Goal: Task Accomplishment & Management: Manage account settings

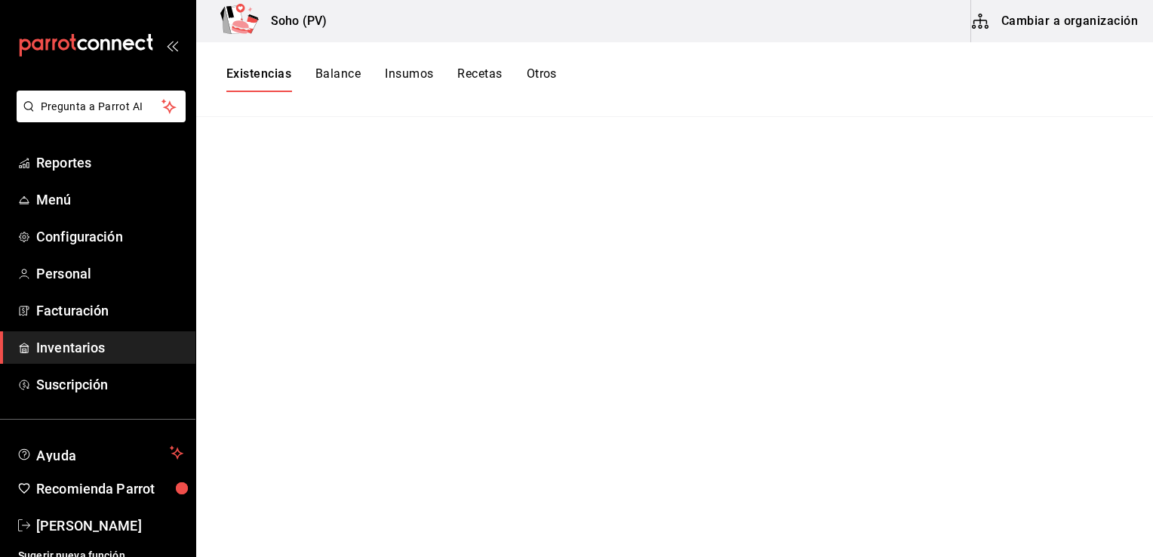
click at [59, 343] on span "Inventarios" at bounding box center [109, 347] width 147 height 20
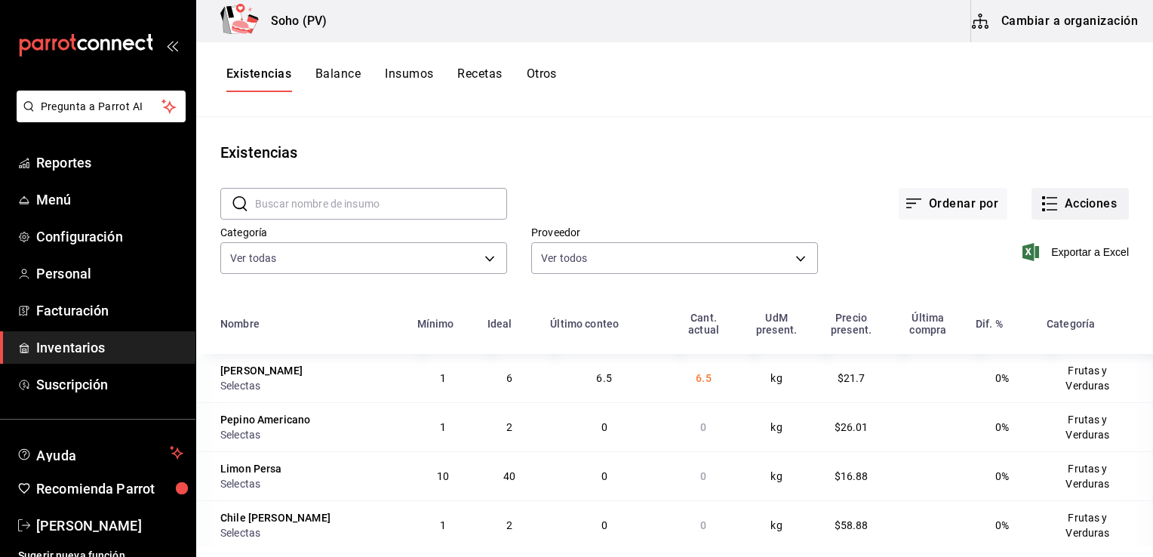
click at [1055, 212] on button "Acciones" at bounding box center [1079, 204] width 97 height 32
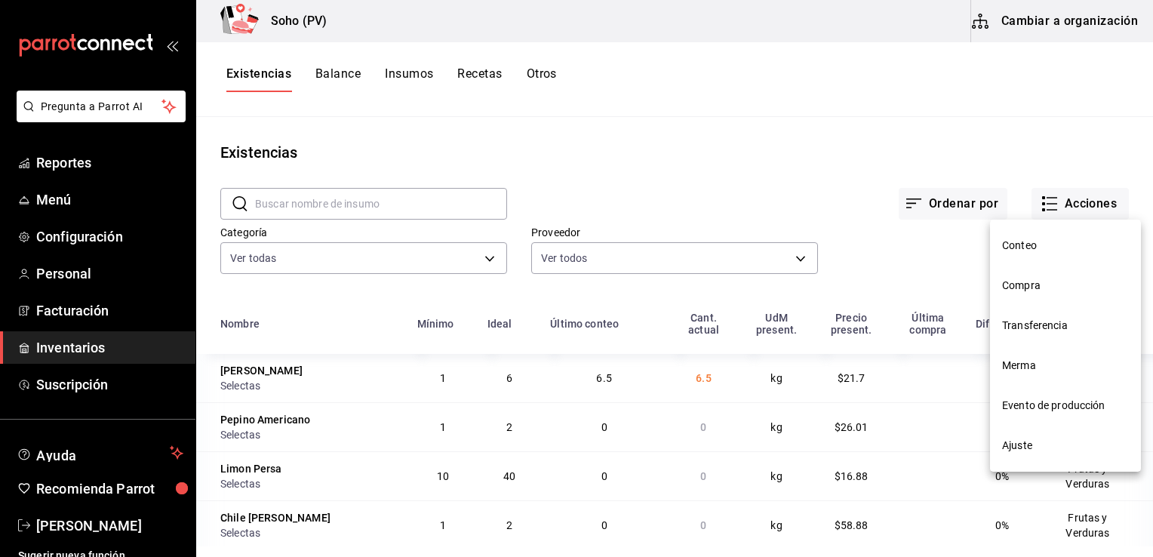
click at [1024, 287] on span "Compra" at bounding box center [1065, 286] width 127 height 16
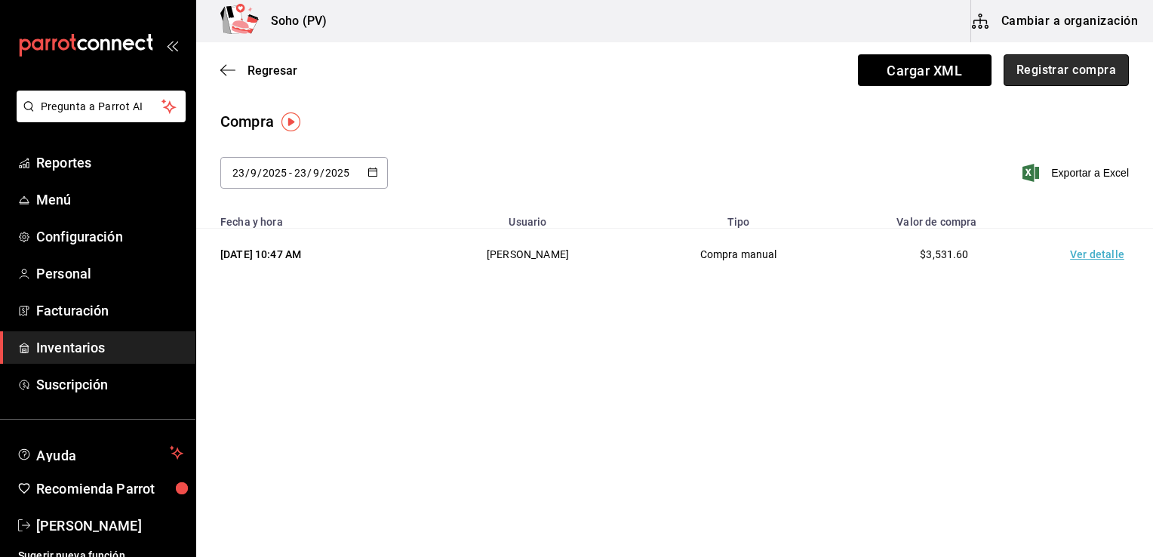
click at [1089, 67] on button "Registrar compra" at bounding box center [1065, 70] width 125 height 32
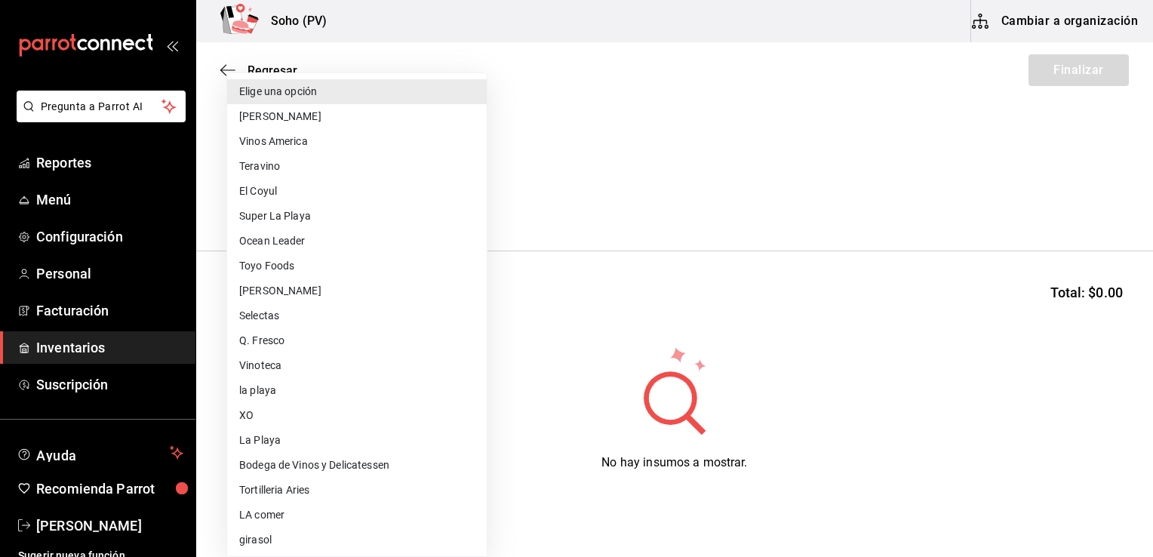
click at [458, 206] on body "Pregunta a Parrot AI Reportes Menú Configuración Personal Facturación Inventari…" at bounding box center [576, 236] width 1153 height 472
click at [281, 142] on li "Vinos America" at bounding box center [357, 141] width 260 height 25
type input "319042a7-1e81-442b-9dbe-3b60175dd6c1"
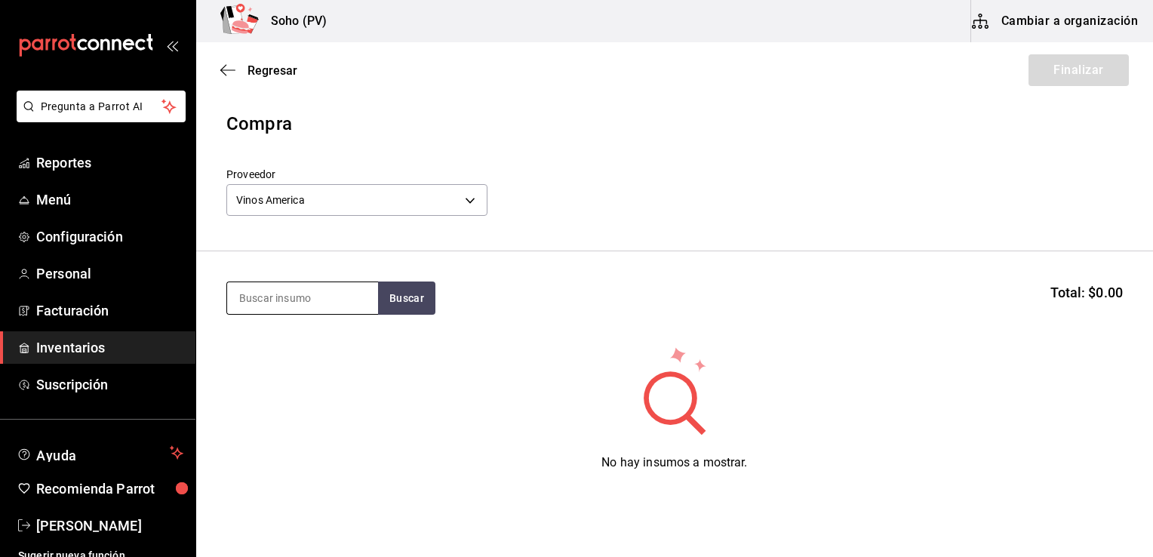
click at [287, 300] on input at bounding box center [302, 298] width 151 height 32
click at [266, 308] on input at bounding box center [302, 298] width 151 height 32
type input "T"
click at [404, 309] on button "Buscar" at bounding box center [406, 297] width 57 height 33
click at [238, 294] on input "CLASE AZUL AÑEJO" at bounding box center [302, 298] width 151 height 32
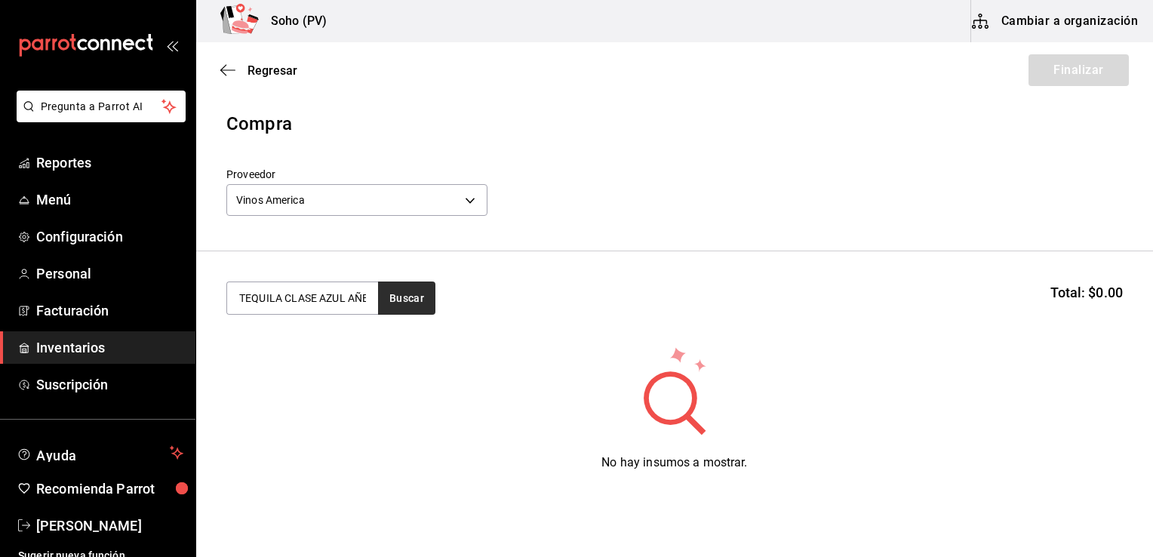
type input "TEQUILA CLASE AZUL AÑEJO"
click at [410, 290] on button "Buscar" at bounding box center [406, 297] width 57 height 33
click at [245, 70] on span "Regresar" at bounding box center [258, 70] width 77 height 14
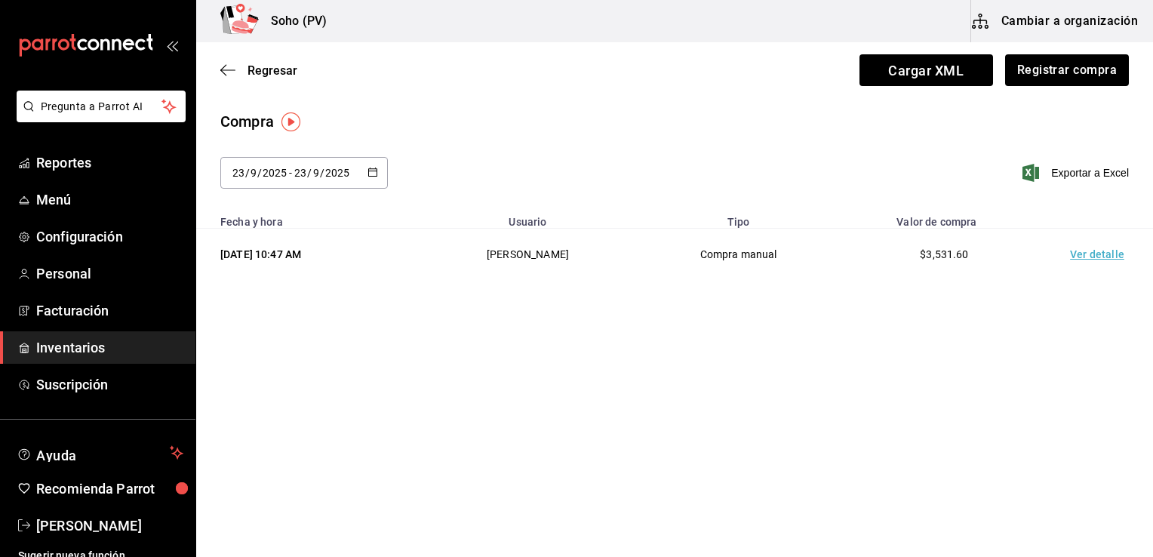
click at [78, 348] on span "Inventarios" at bounding box center [109, 347] width 147 height 20
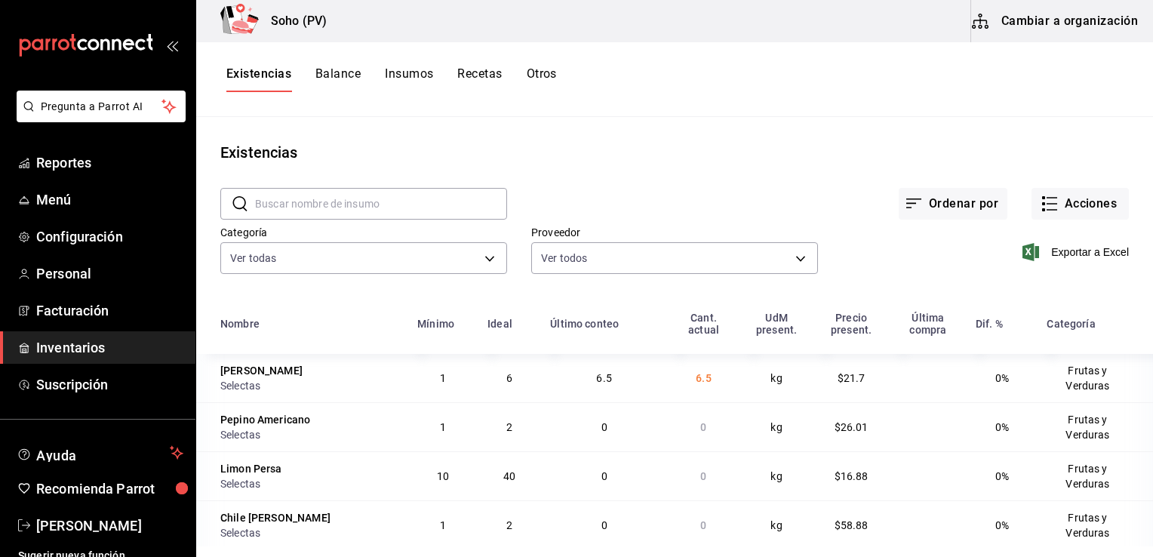
click at [405, 72] on button "Insumos" at bounding box center [409, 79] width 48 height 26
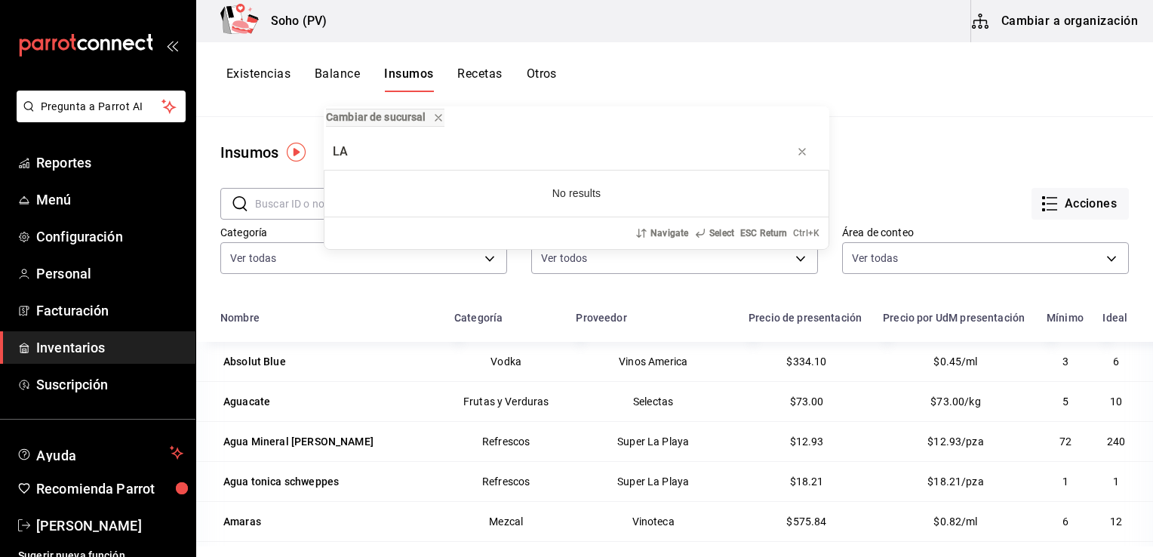
type input "L"
type input "clase azul"
click at [307, 204] on div "Cambiar de sucursal clase azul No results Navigate Select ESC Return Ctrl+ K" at bounding box center [576, 278] width 1153 height 557
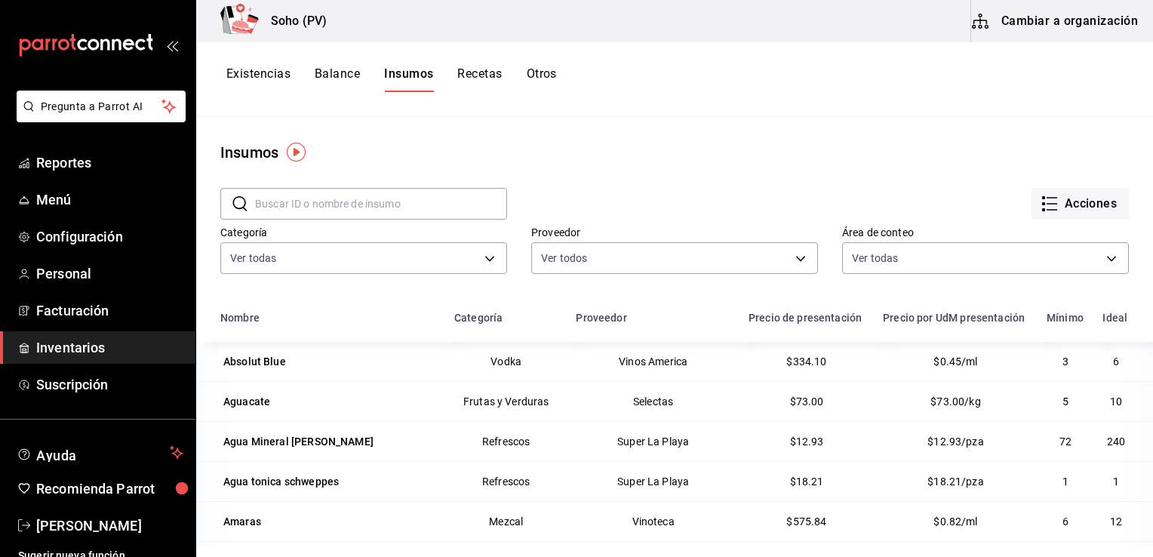
click at [307, 204] on input "text" at bounding box center [381, 204] width 252 height 30
click at [425, 201] on input "text" at bounding box center [381, 204] width 252 height 30
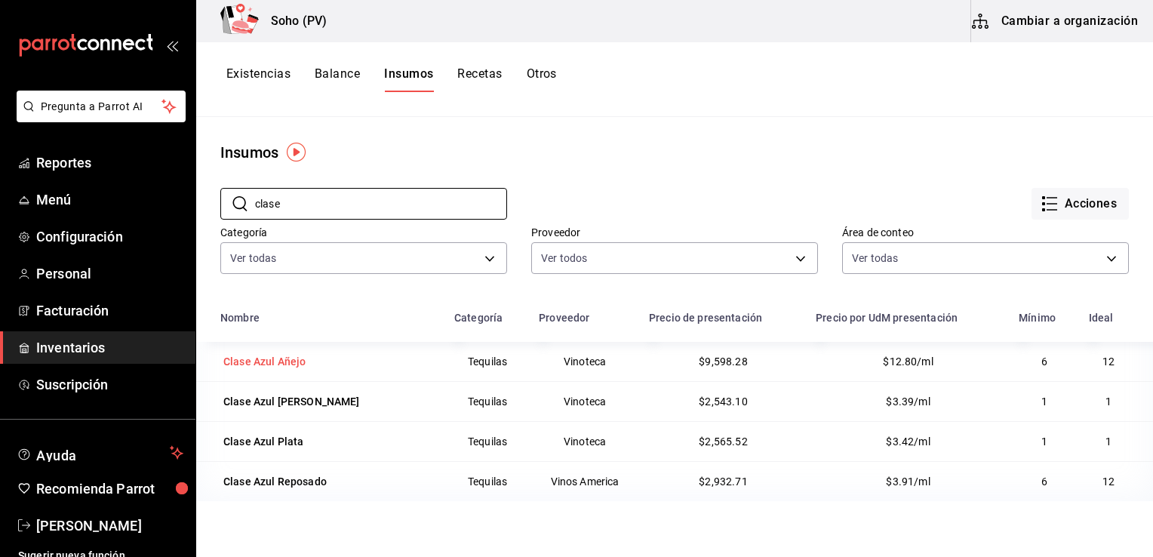
type input "clase"
click at [300, 358] on div "Clase Azul Añejo" at bounding box center [264, 361] width 82 height 15
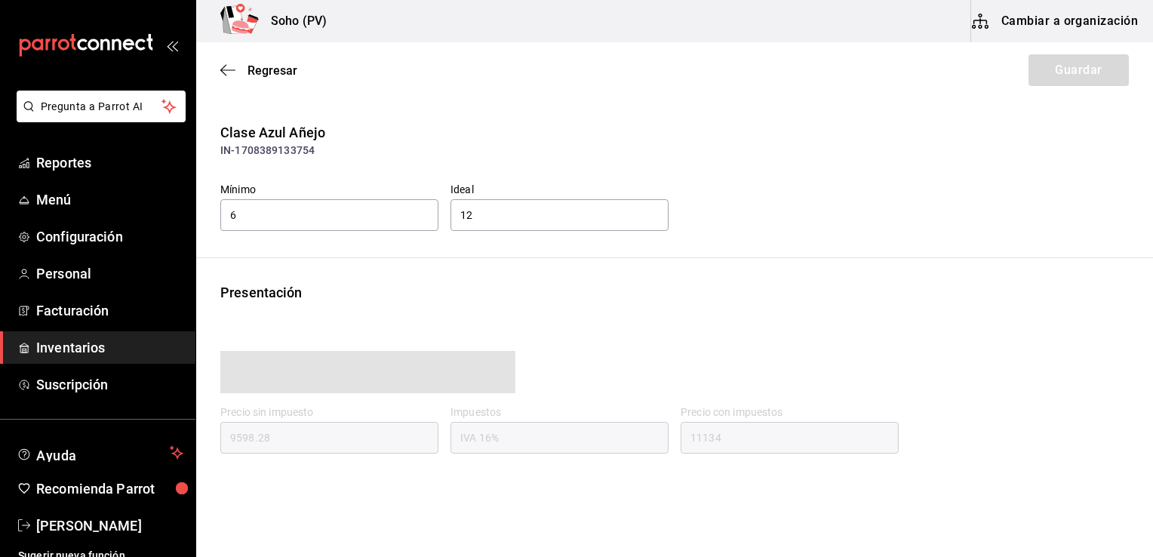
type input "11134.00"
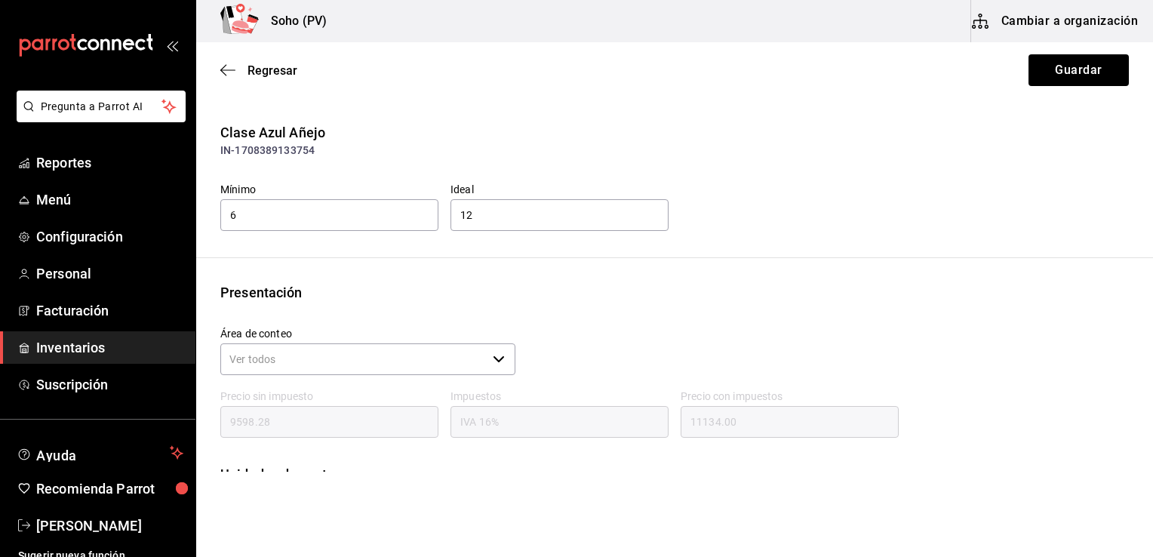
click at [429, 296] on div "Presentación" at bounding box center [674, 292] width 908 height 20
click at [304, 213] on input "6" at bounding box center [329, 215] width 218 height 32
type input "2"
click at [477, 217] on input "12" at bounding box center [559, 215] width 218 height 32
type input "1"
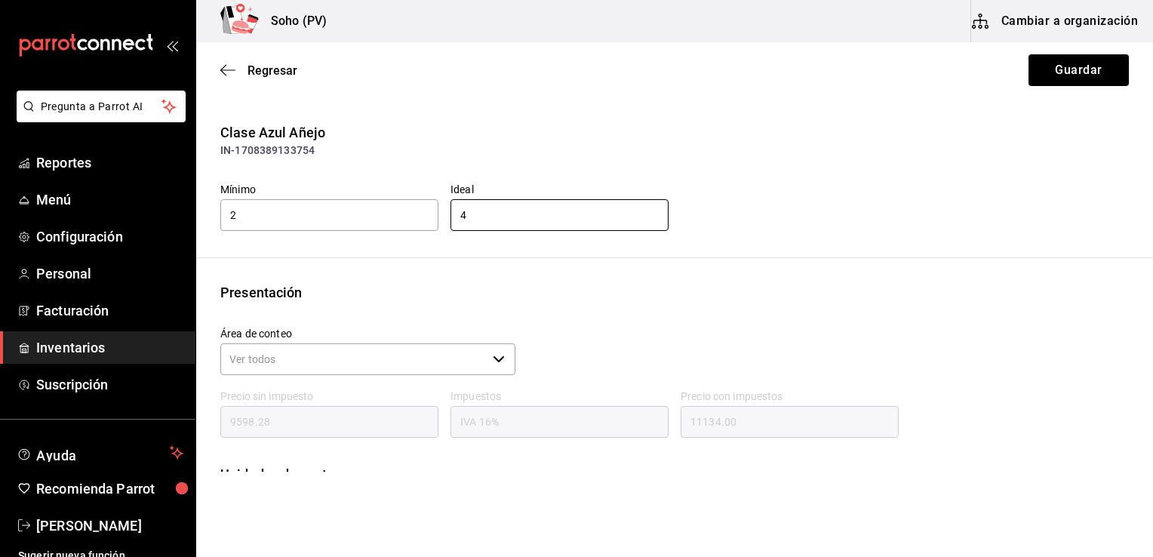
type input "4"
click at [518, 180] on div "Ideal 4" at bounding box center [553, 202] width 230 height 63
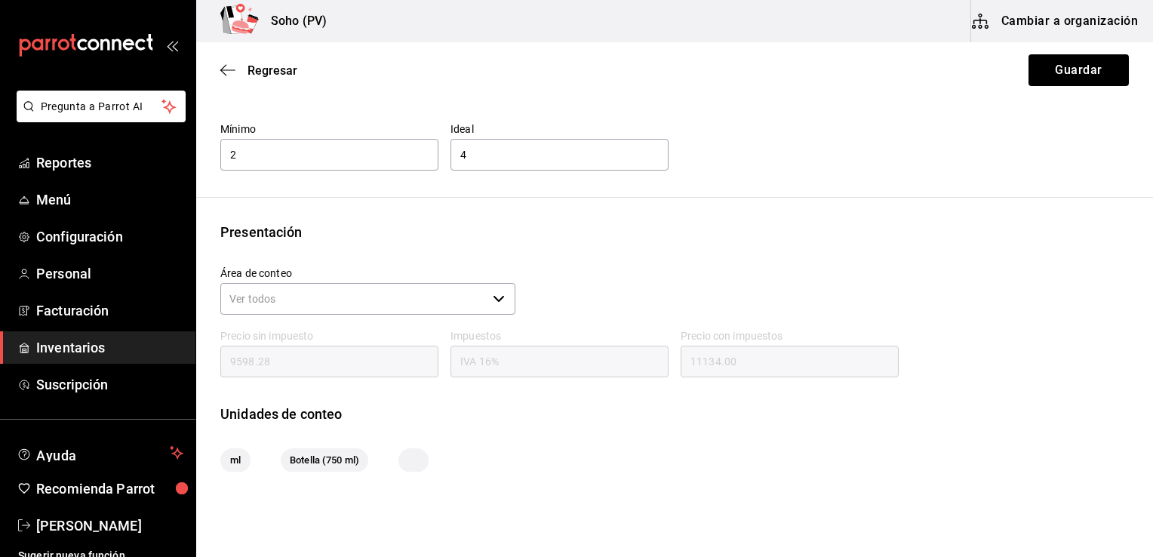
scroll to position [91, 0]
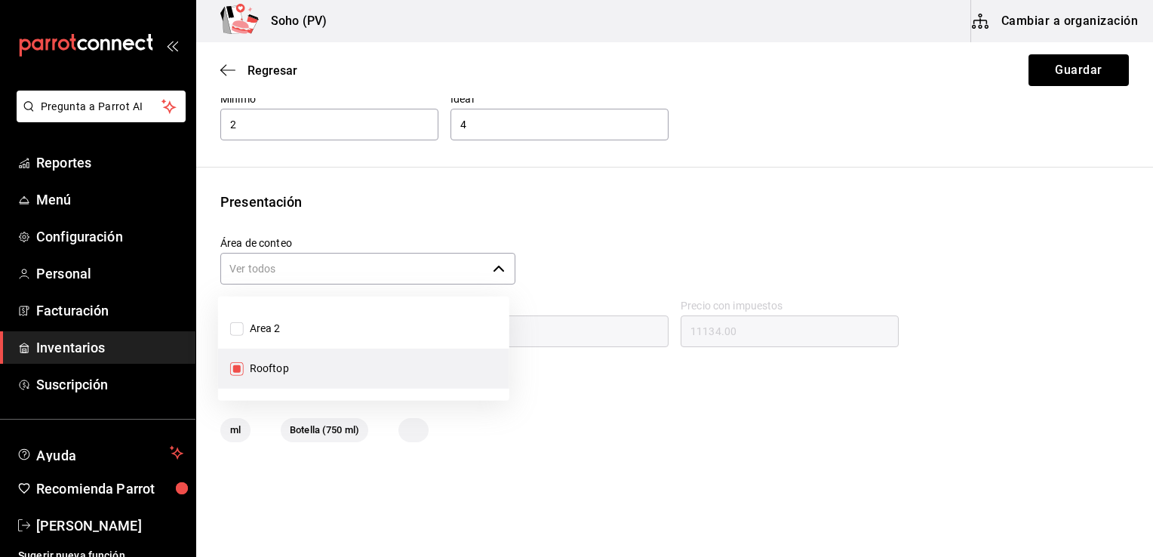
click at [493, 260] on div "​" at bounding box center [367, 269] width 295 height 32
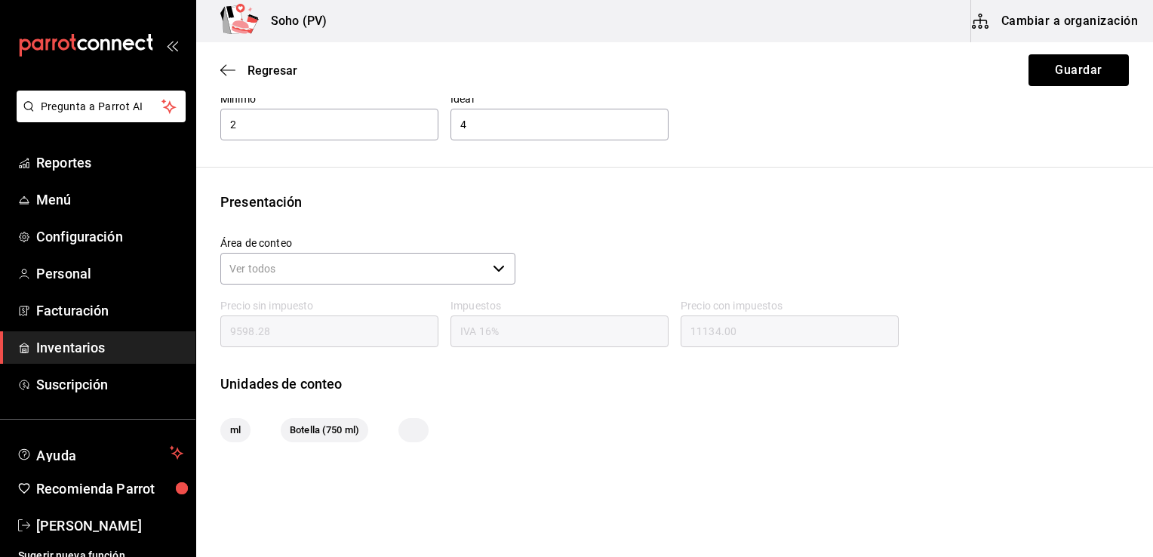
click at [493, 270] on icon "button" at bounding box center [499, 269] width 12 height 12
click at [557, 244] on div "Área de conteo ​" at bounding box center [668, 255] width 920 height 63
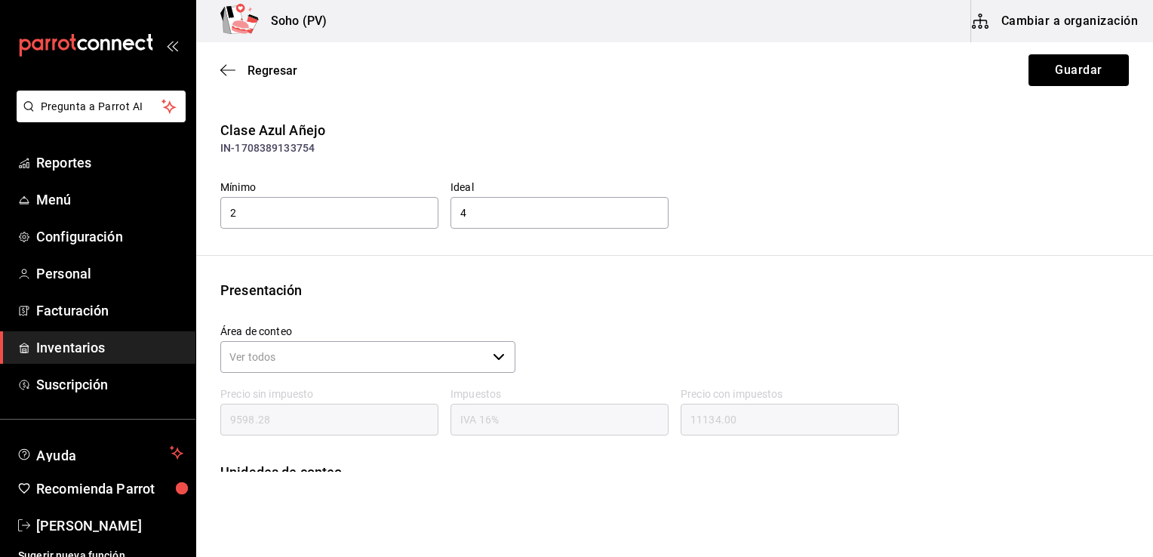
scroll to position [0, 0]
click at [1058, 69] on button "Guardar" at bounding box center [1078, 70] width 100 height 32
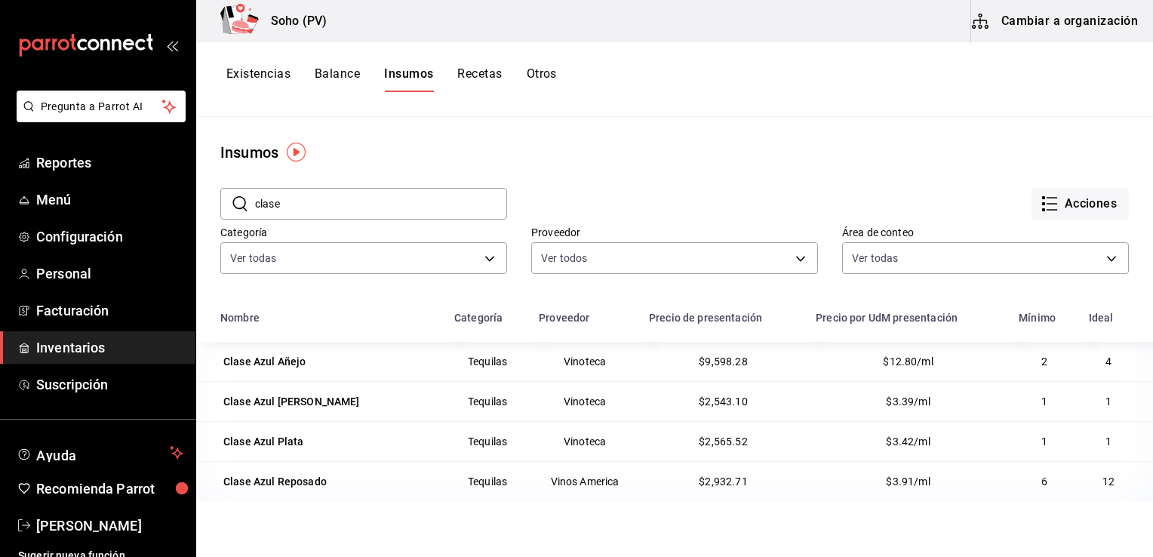
click at [1125, 17] on button "Cambiar a organización" at bounding box center [1056, 21] width 170 height 42
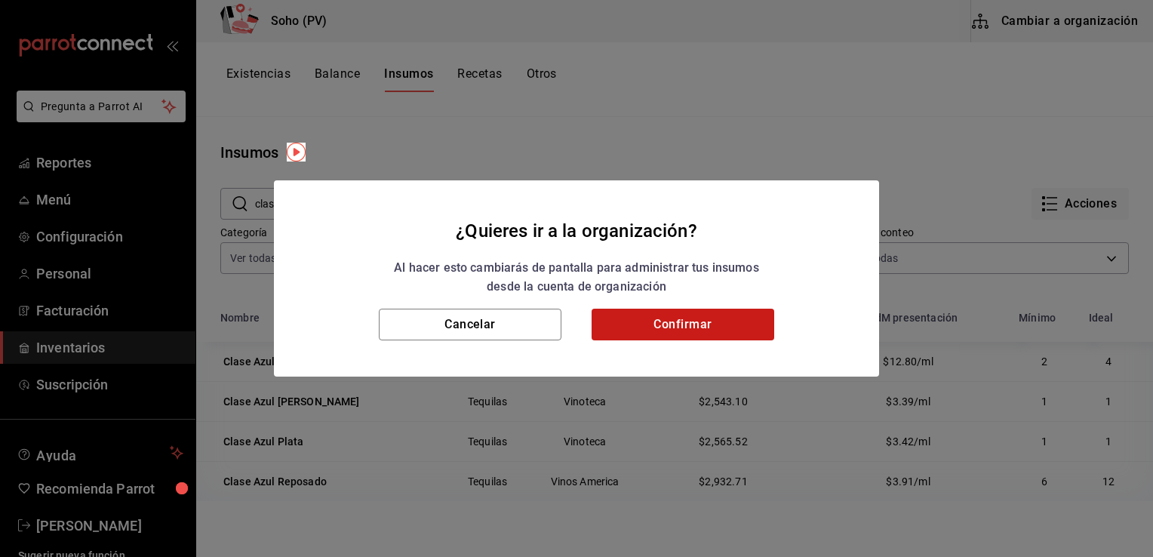
drag, startPoint x: 705, startPoint y: 341, endPoint x: 708, endPoint y: 328, distance: 13.0
click at [708, 328] on div "Cancelar Confirmar" at bounding box center [576, 343] width 605 height 68
click at [708, 328] on button "Confirmar" at bounding box center [682, 325] width 183 height 32
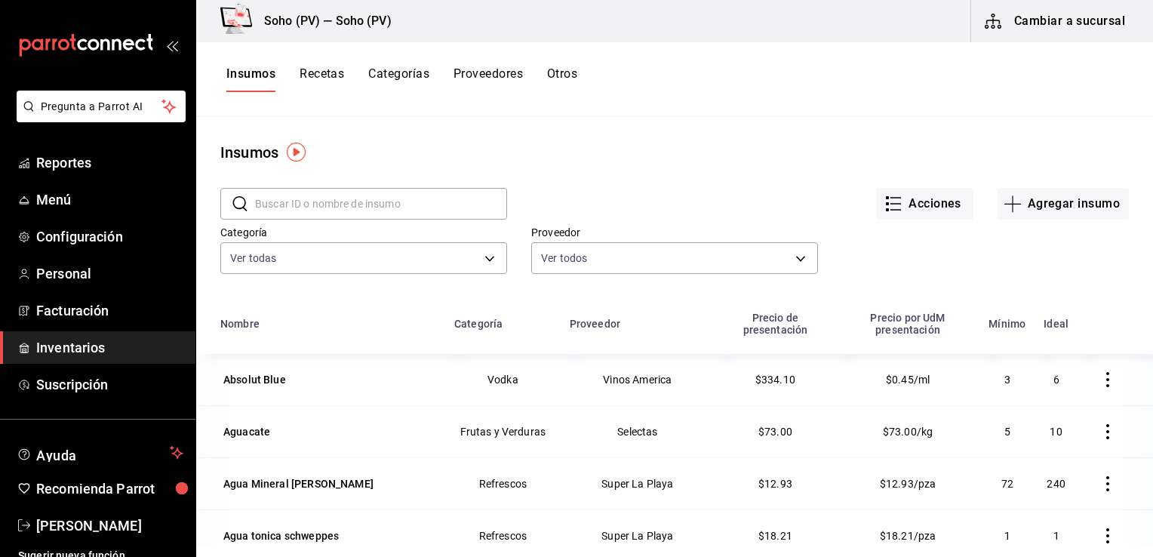
click at [361, 199] on input "text" at bounding box center [381, 204] width 252 height 30
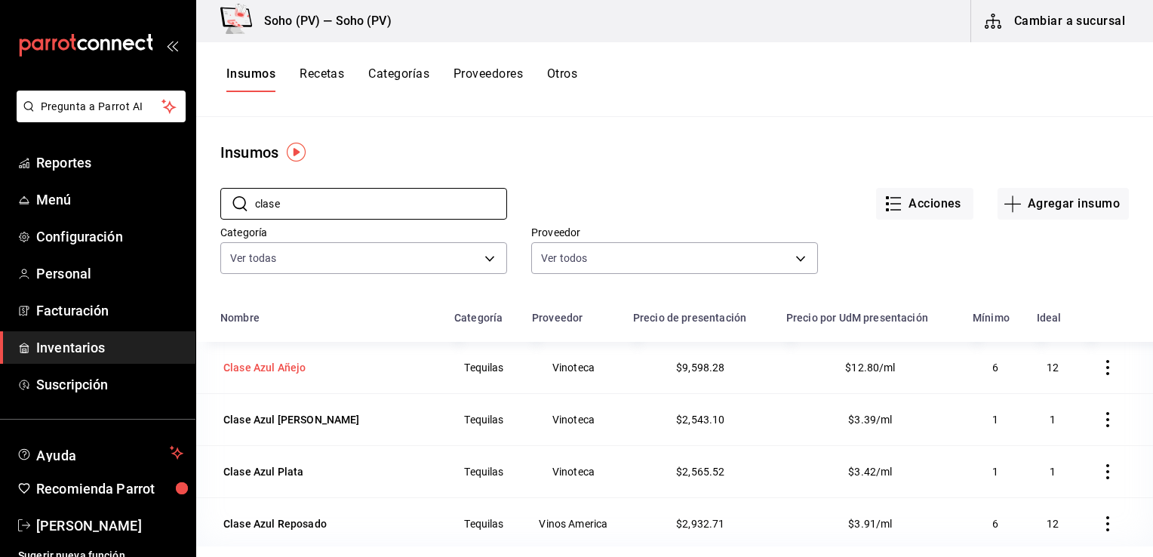
type input "clase"
click at [330, 367] on div "Clase Azul Añejo" at bounding box center [328, 367] width 216 height 21
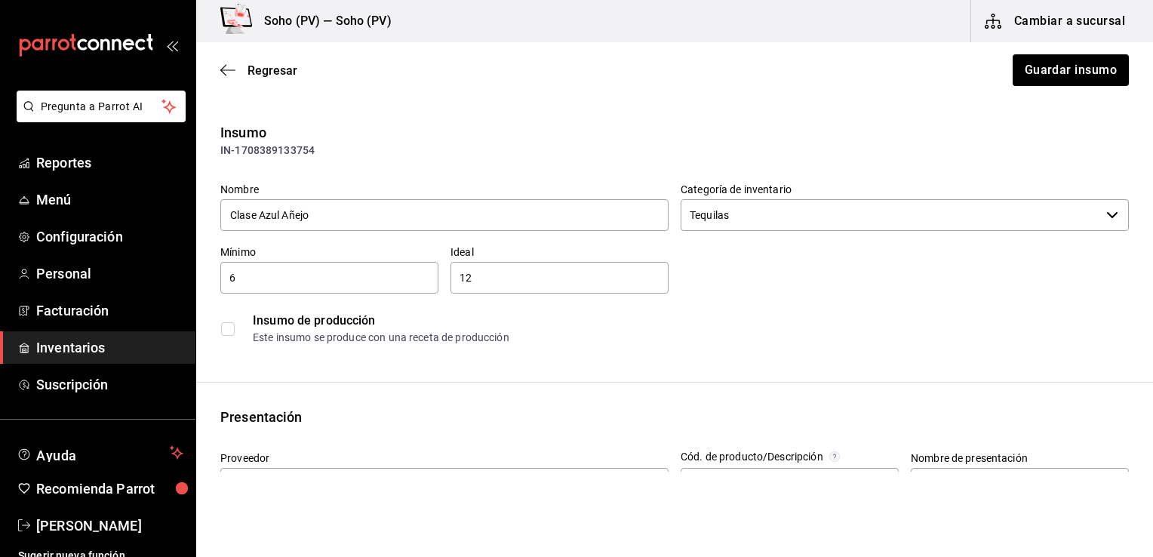
click at [347, 269] on input "6" at bounding box center [329, 278] width 218 height 18
type input "2"
click at [481, 273] on input "12" at bounding box center [559, 278] width 218 height 18
type input "1"
type input "4"
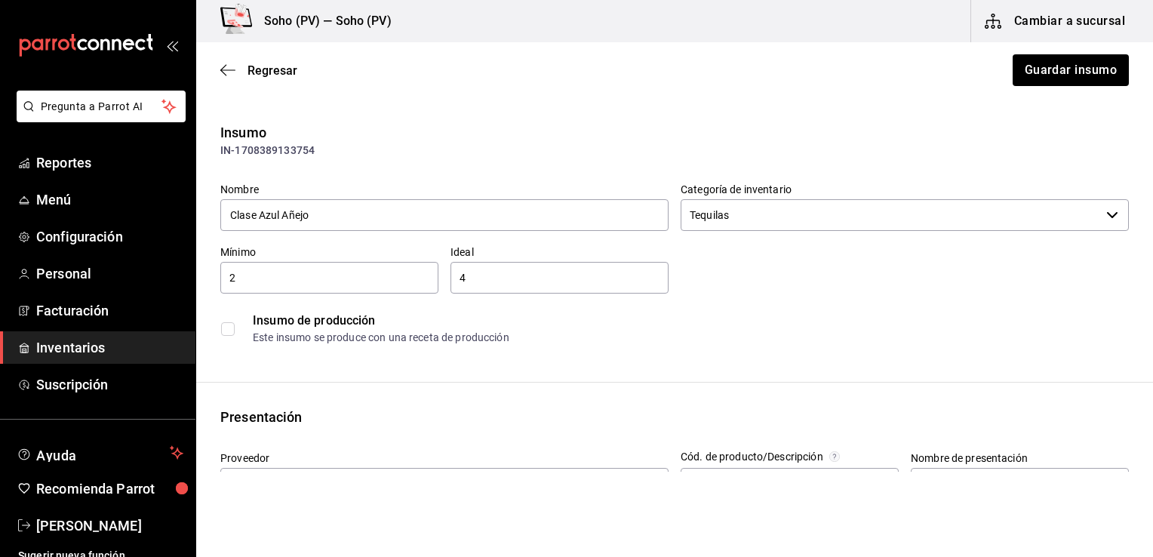
click at [760, 332] on div "Este insumo se produce con una receta de producción" at bounding box center [690, 338] width 875 height 16
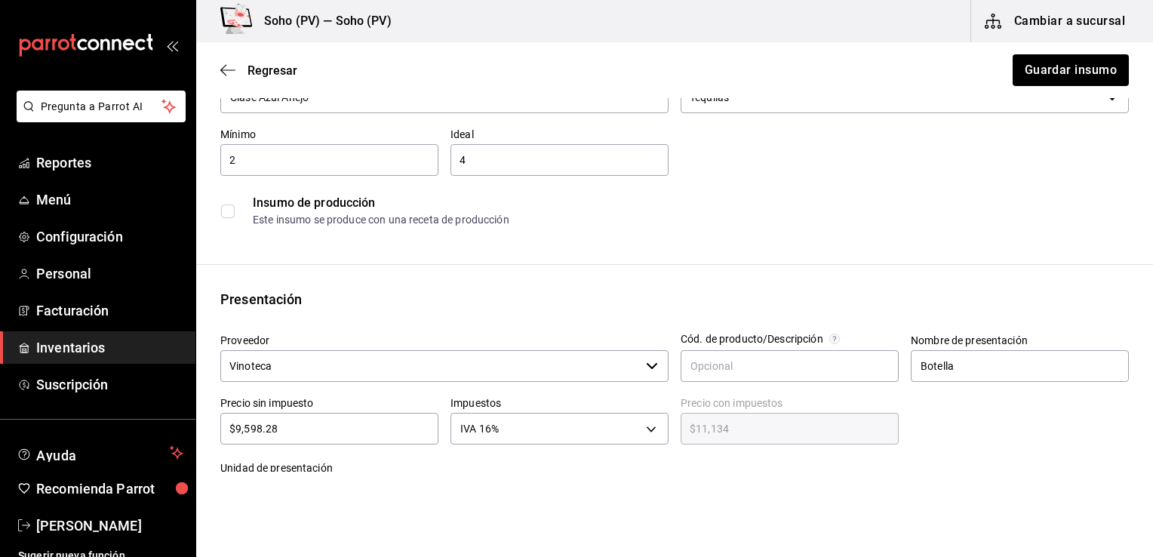
scroll to position [151, 0]
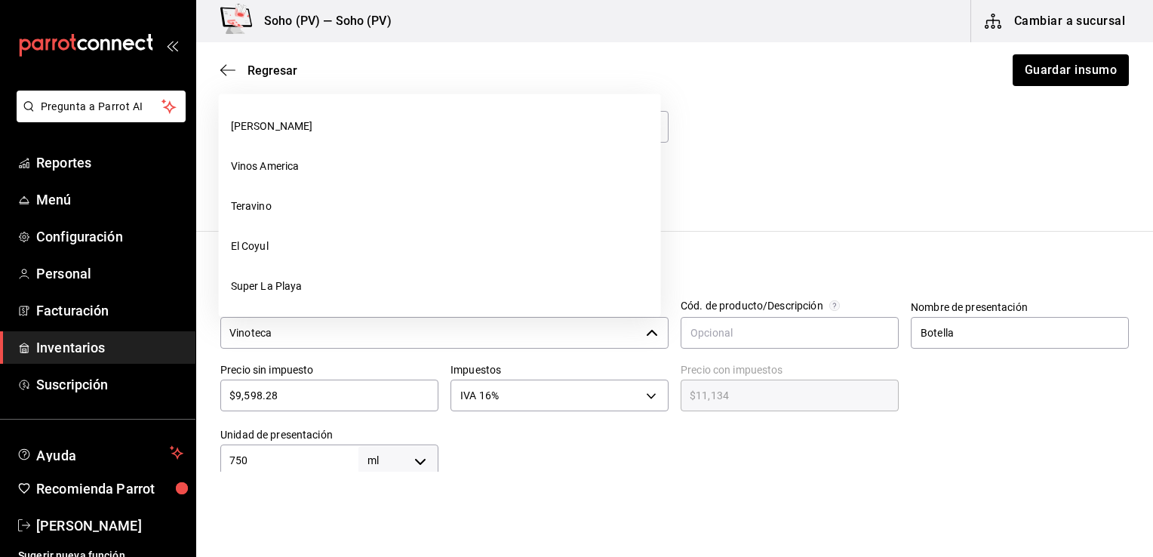
click at [650, 337] on icon "button" at bounding box center [652, 333] width 12 height 12
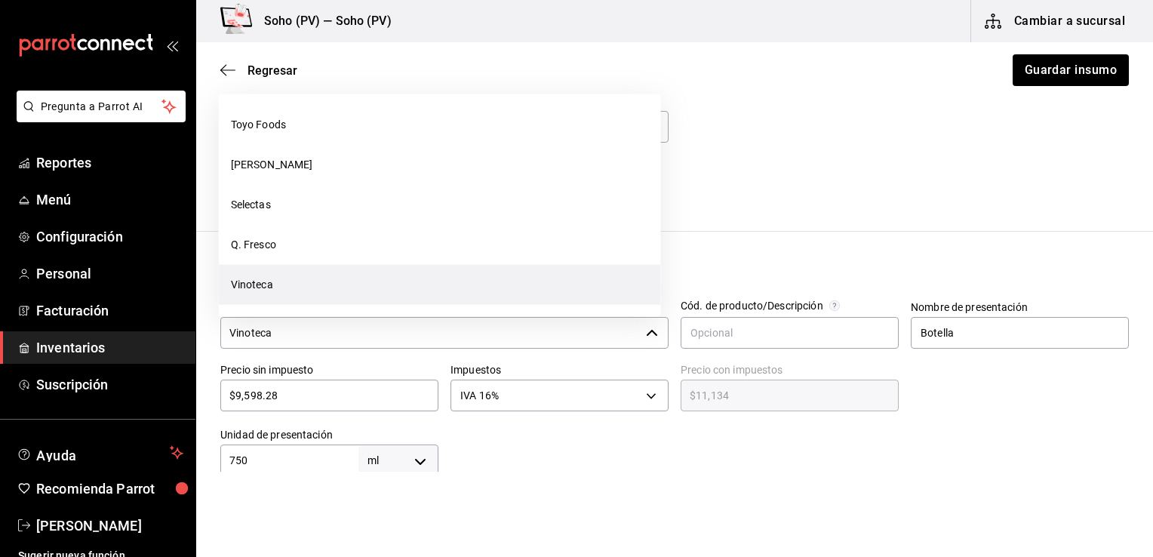
scroll to position [46, 0]
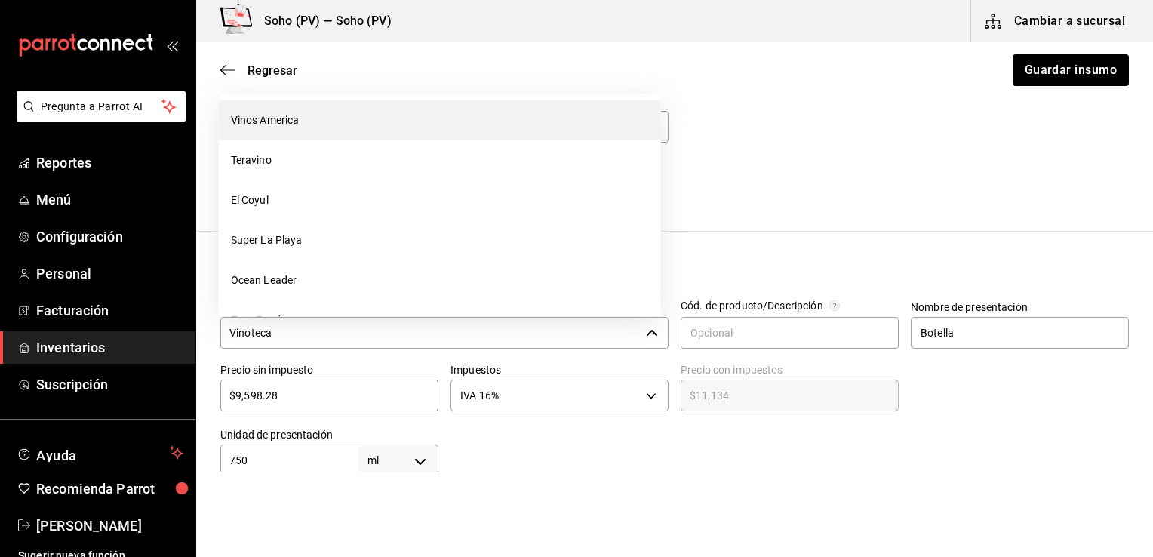
click at [470, 116] on li "Vinos America" at bounding box center [440, 120] width 442 height 40
type input "Vinos America"
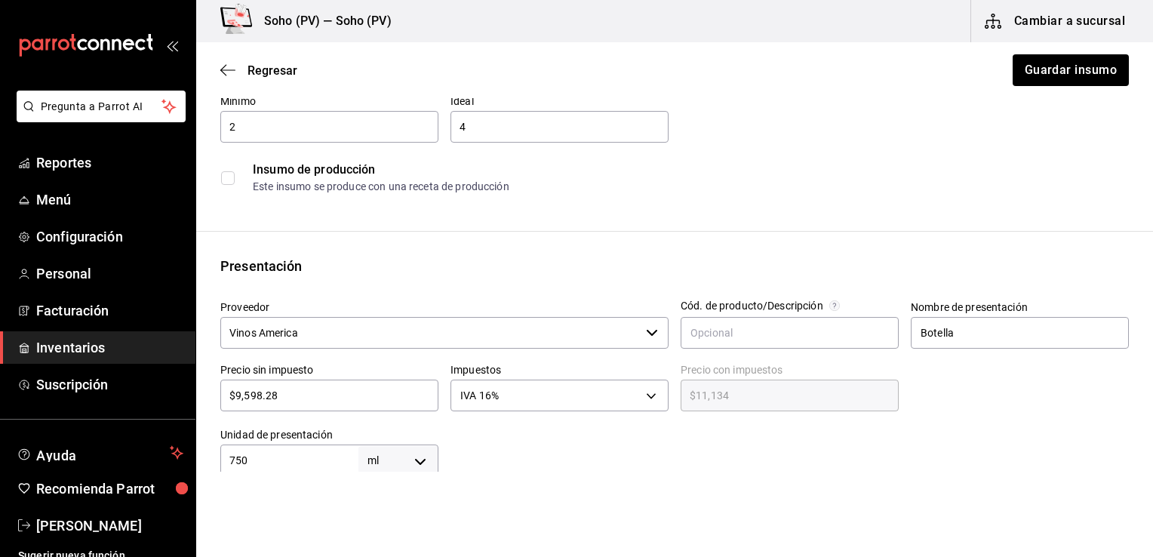
click at [352, 406] on div "$9,598.28 ​" at bounding box center [329, 395] width 218 height 32
type input "$9,598.2"
type input "$11,133.91"
type input "$9,598."
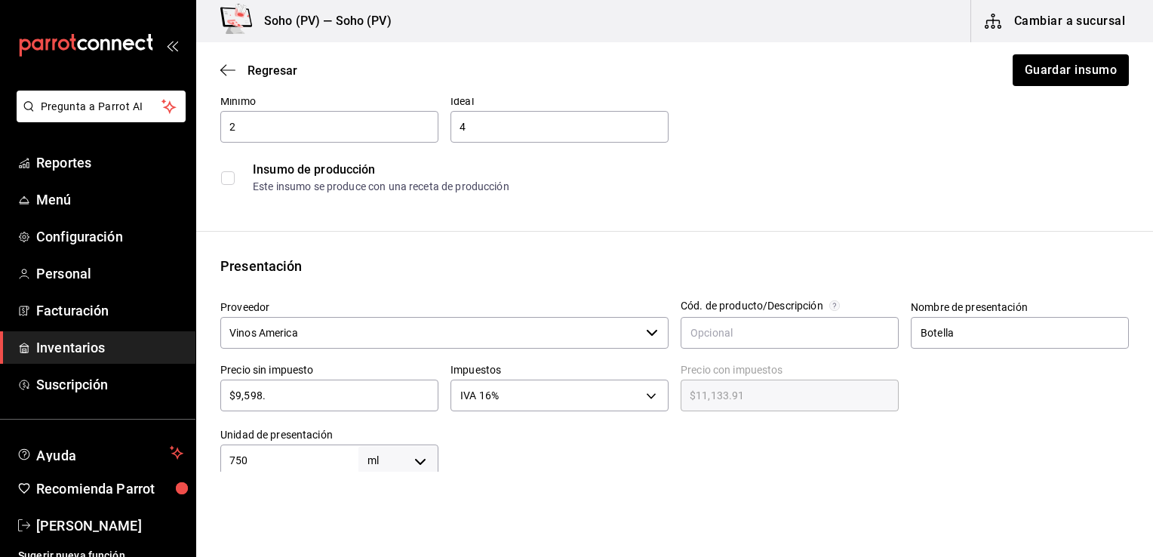
type input "$11,133.68"
type input "$959"
type input "$1,112.44"
type input "$95"
type input "$110.20"
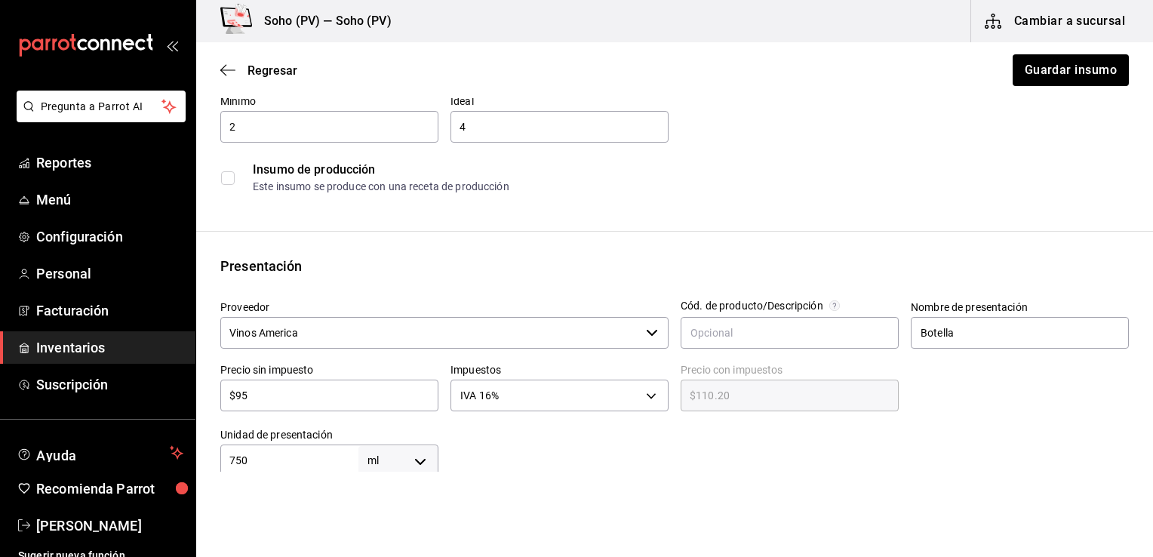
type input "$9"
type input "$10.44"
type input "$0.00"
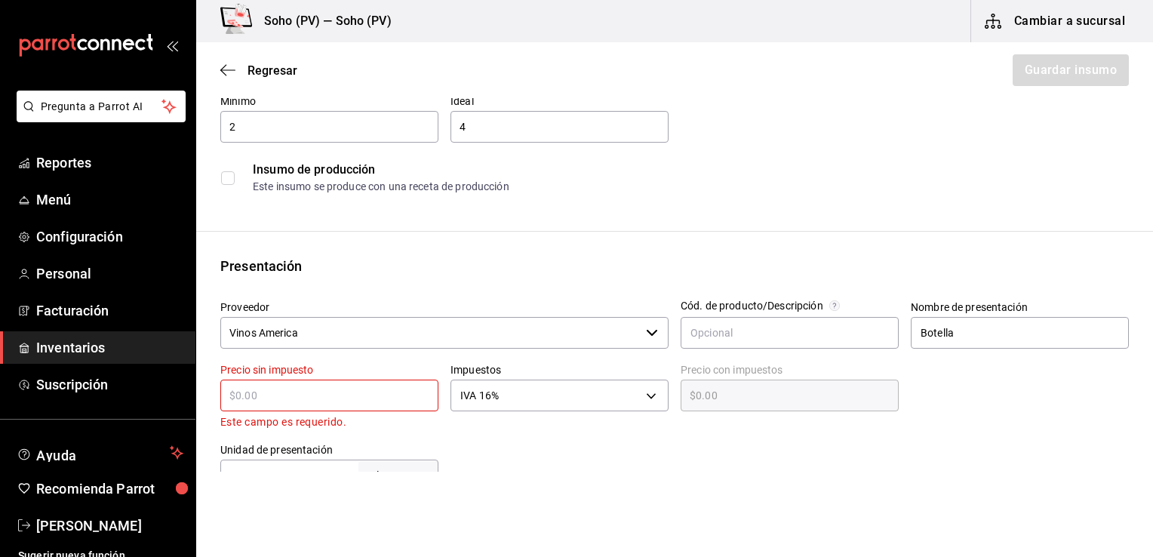
type input "$1"
type input "$1.16"
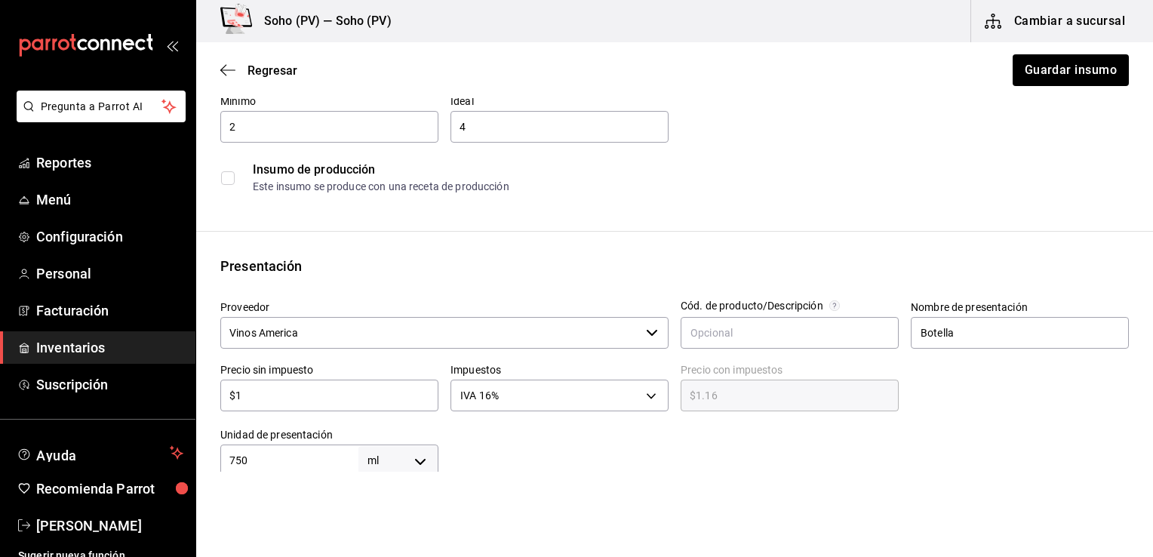
type input "$10"
type input "$11.60"
type input "$100"
type input "$116.00"
type input "$1,007"
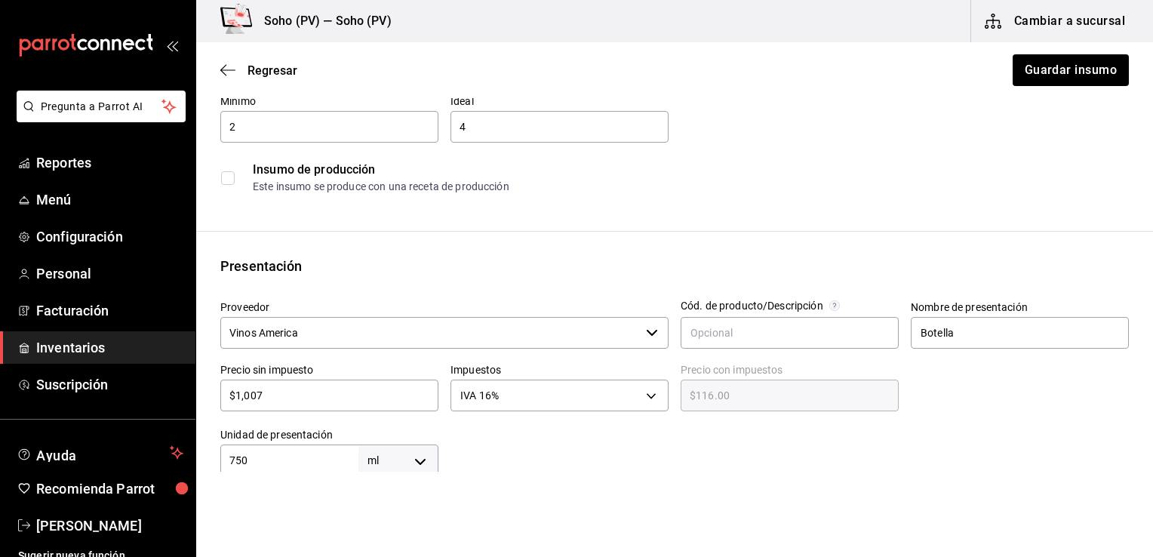
type input "$1,168.12"
type input "$10,078"
type input "$11,690.48"
type input "$10,078.4"
type input "$11,690.94"
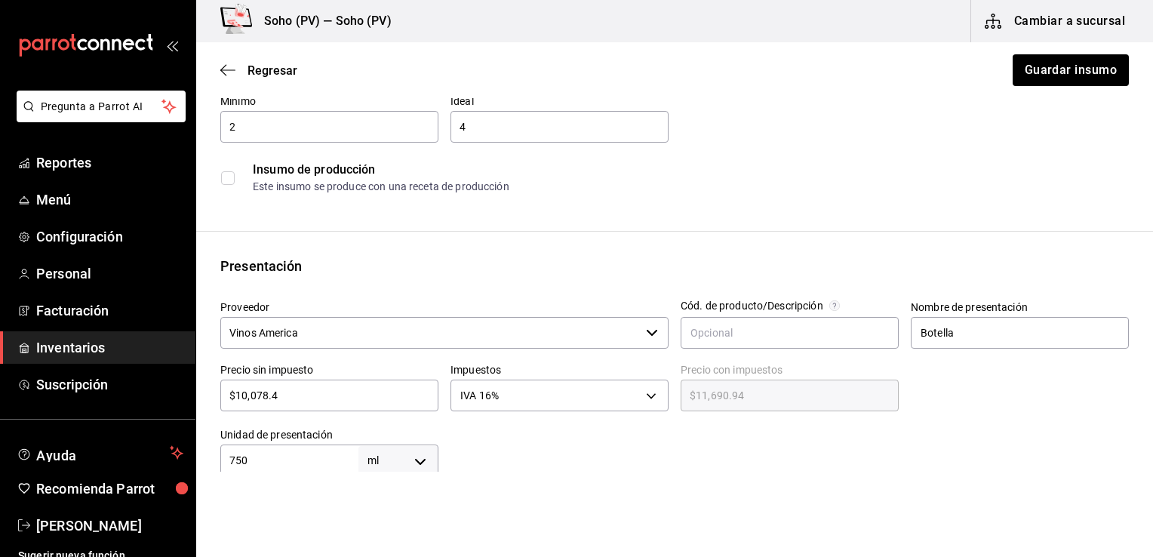
type input "$10,078.45"
type input "$11,691.00"
type input "$10,078.45"
click at [574, 462] on div at bounding box center [783, 446] width 690 height 60
click at [644, 267] on div "Presentación" at bounding box center [674, 266] width 908 height 20
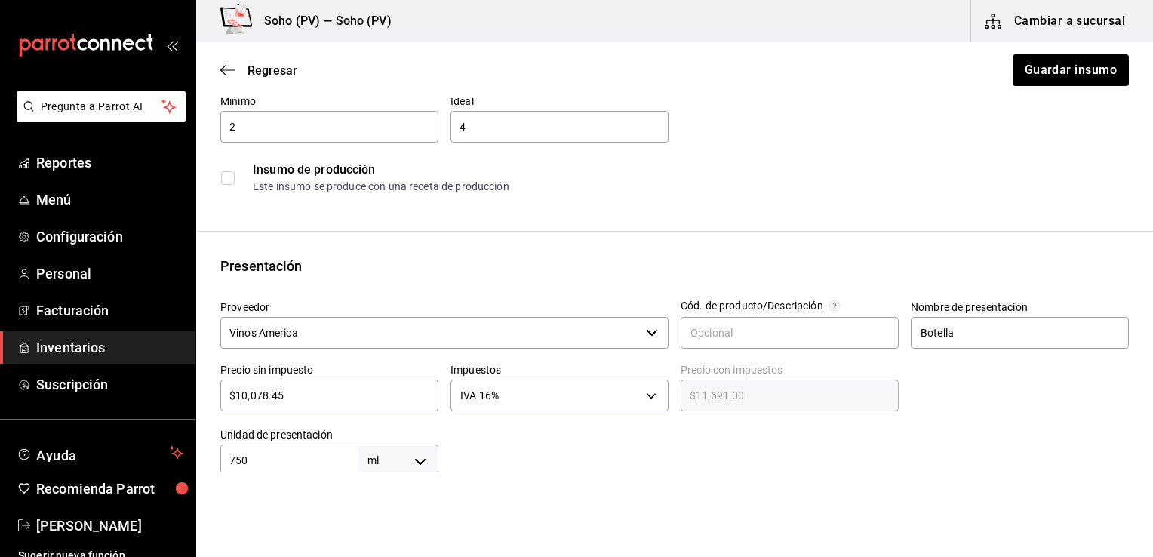
click at [638, 272] on div "Presentación" at bounding box center [674, 266] width 908 height 20
click at [1047, 72] on button "Guardar insumo" at bounding box center [1070, 70] width 118 height 32
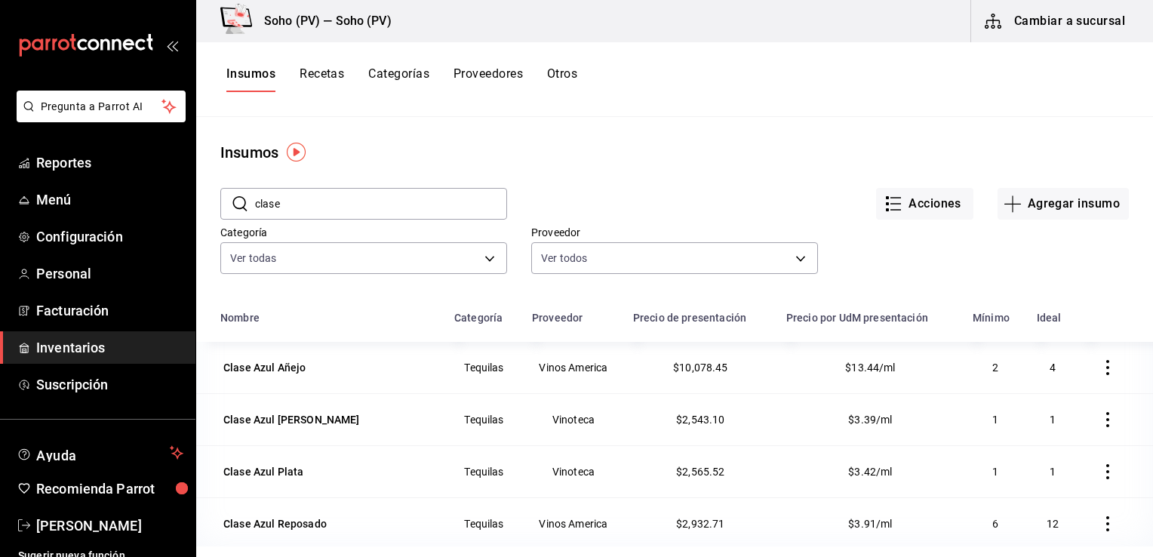
click at [734, 81] on div "Insumos Recetas Categorías Proveedores Otros" at bounding box center [674, 79] width 957 height 26
click at [650, 177] on div "Acciones Agregar insumo" at bounding box center [818, 192] width 622 height 56
click at [641, 131] on main "Insumos ​ clase ​ Acciones Agregar insumo Categoría Ver todas c62b4b47-4a1a-4d5…" at bounding box center [674, 331] width 957 height 429
click at [637, 169] on div "Acciones Agregar insumo" at bounding box center [818, 192] width 622 height 56
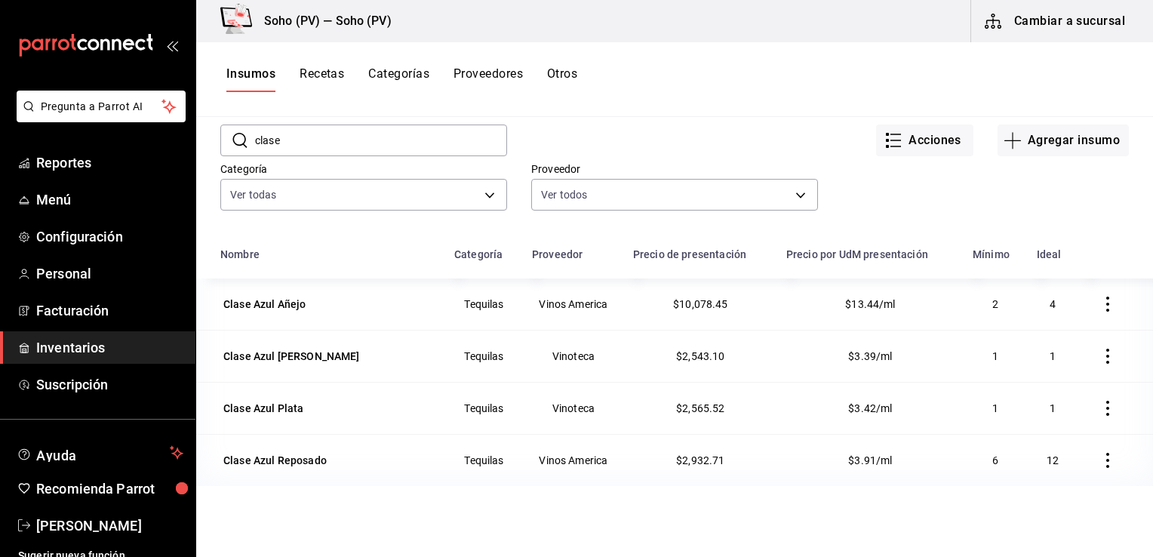
scroll to position [91, 0]
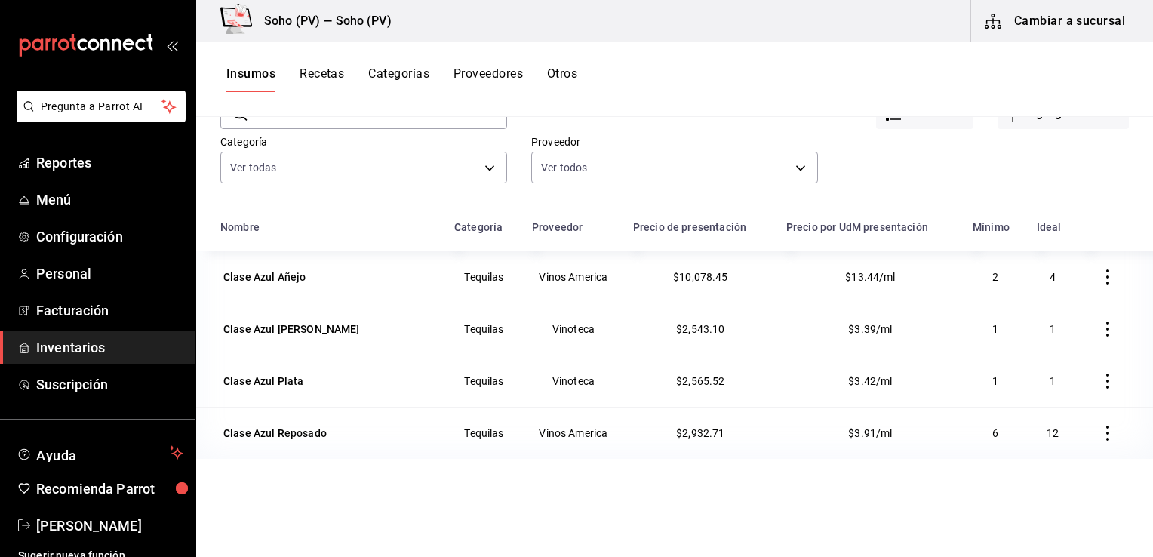
click at [69, 343] on span "Inventarios" at bounding box center [109, 347] width 147 height 20
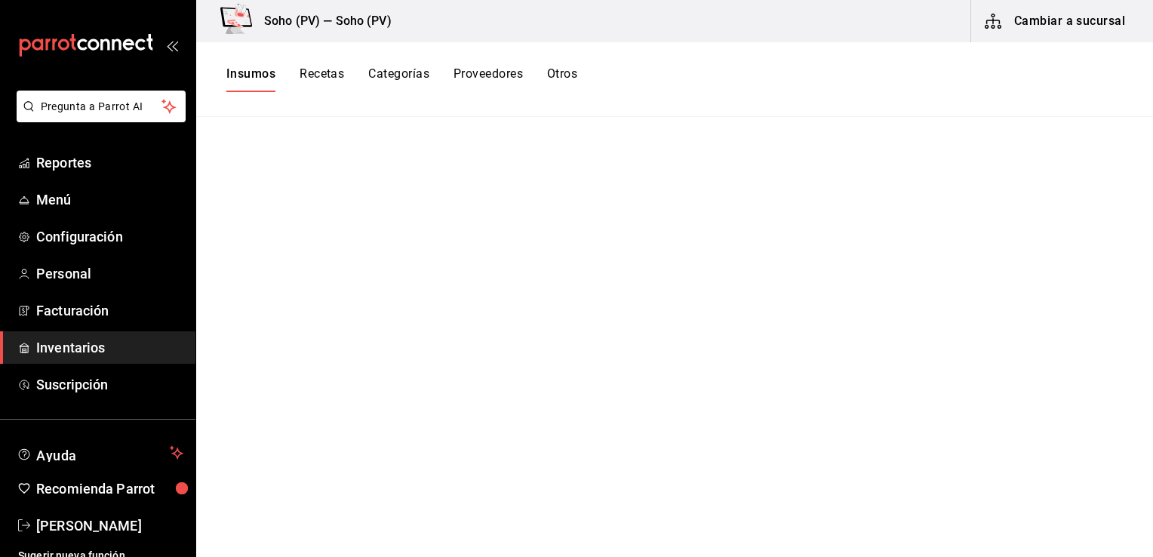
click at [88, 349] on span "Inventarios" at bounding box center [109, 347] width 147 height 20
click at [0, 331] on link "Inventarios" at bounding box center [97, 347] width 195 height 32
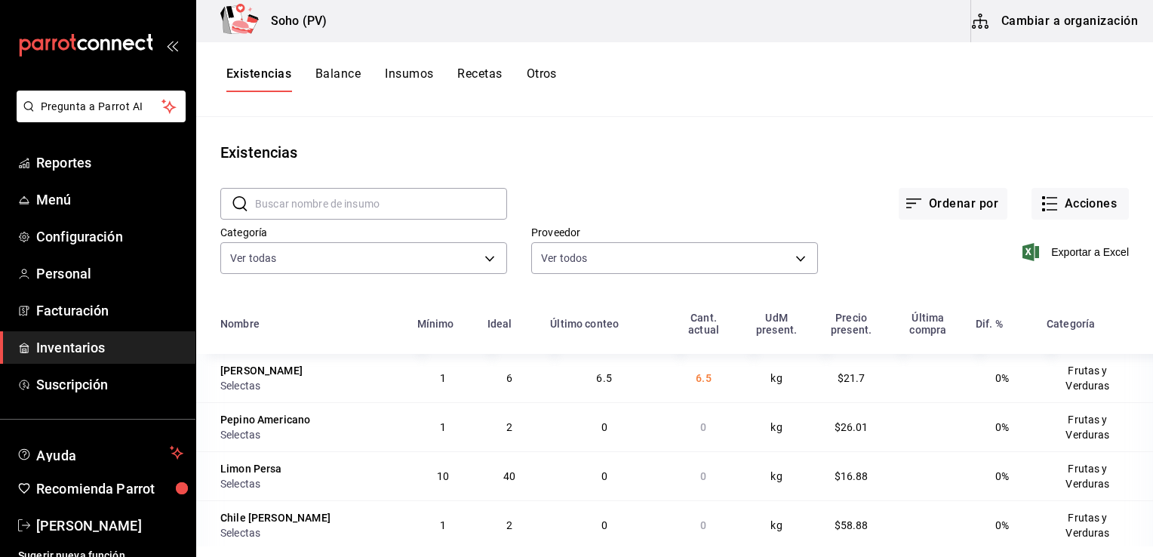
click at [696, 148] on div "Existencias" at bounding box center [674, 152] width 957 height 23
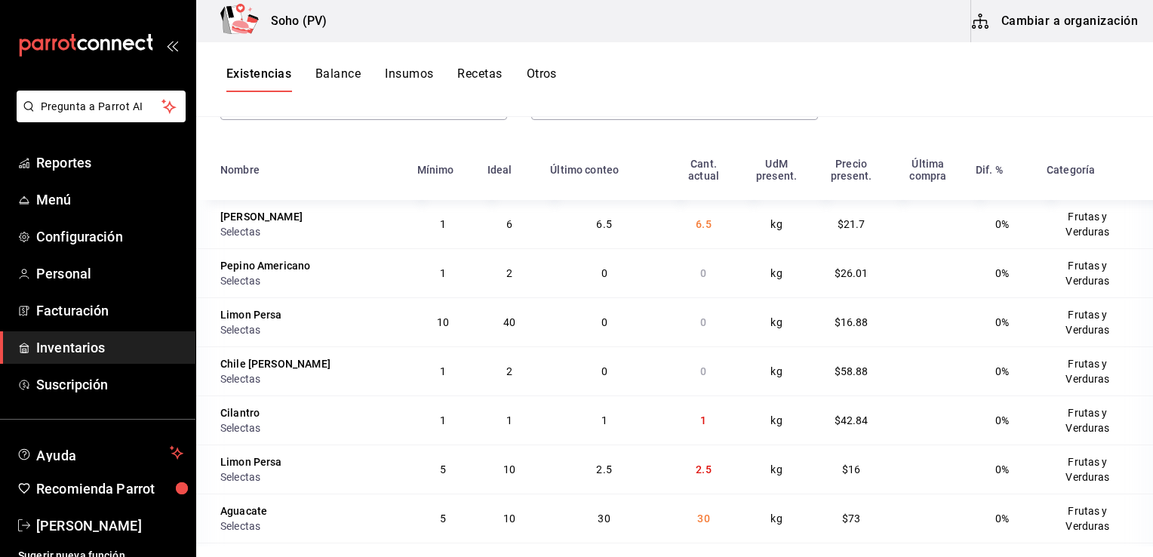
scroll to position [184, 0]
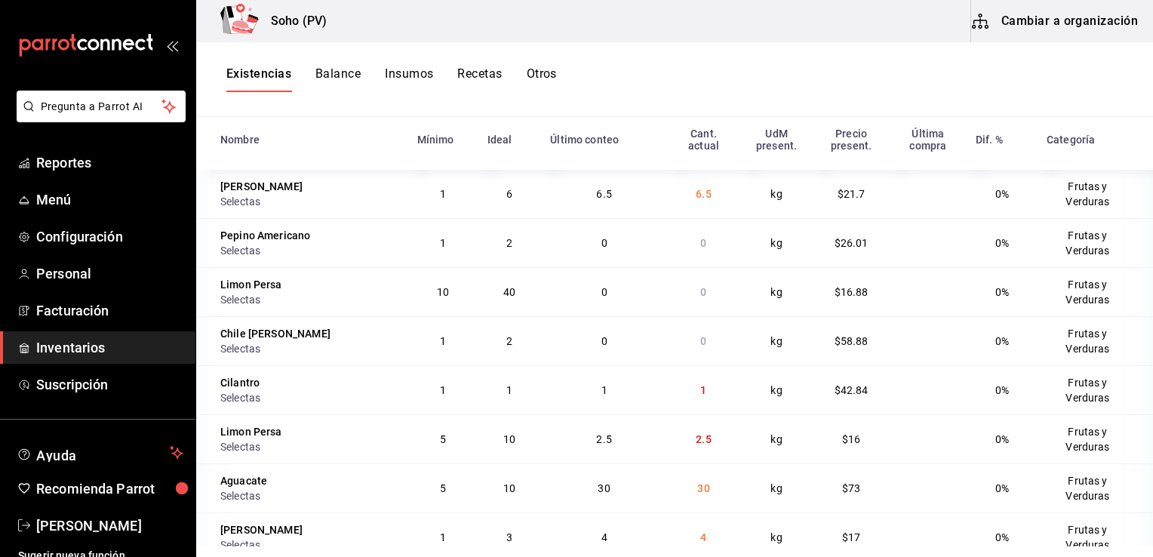
click at [872, 91] on div "Existencias Balance Insumos Recetas Otros" at bounding box center [674, 79] width 957 height 26
click at [803, 91] on div "Existencias Balance Insumos Recetas Otros" at bounding box center [674, 79] width 957 height 26
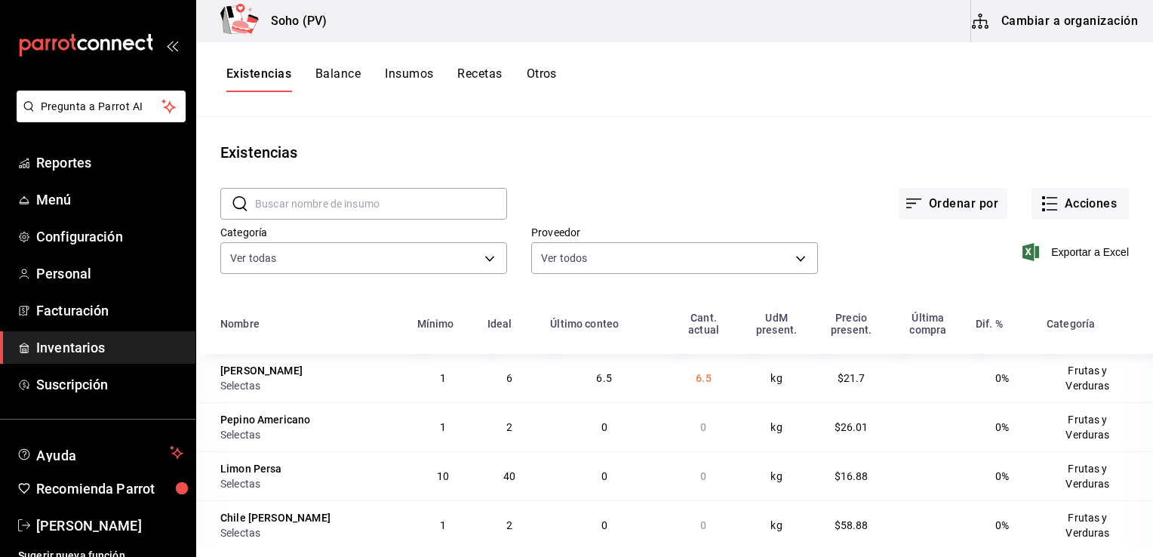
click at [825, 130] on main "Existencias ​ ​ Ordenar por Acciones Categoría Ver todas c62b4b47-4a1a-4d57-84f…" at bounding box center [674, 331] width 957 height 429
click at [799, 140] on main "Existencias ​ ​ Ordenar por Acciones Categoría Ver todas c62b4b47-4a1a-4d57-84f…" at bounding box center [674, 331] width 957 height 429
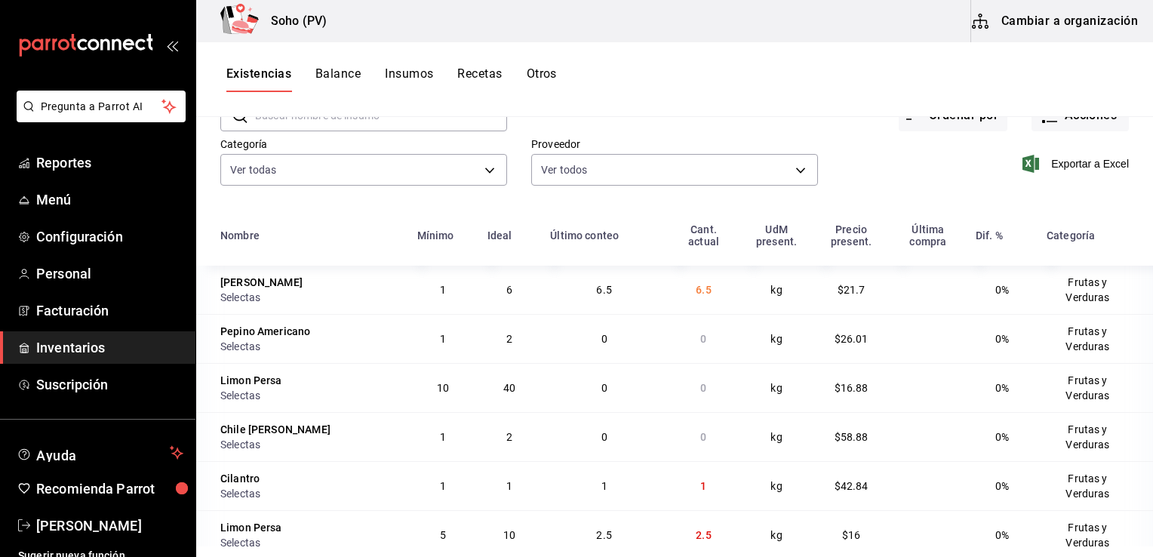
scroll to position [91, 0]
click at [835, 109] on div "Existencias Balance Insumos Recetas Otros" at bounding box center [674, 79] width 957 height 75
click at [865, 182] on div "Exportar a Excel" at bounding box center [973, 149] width 311 height 77
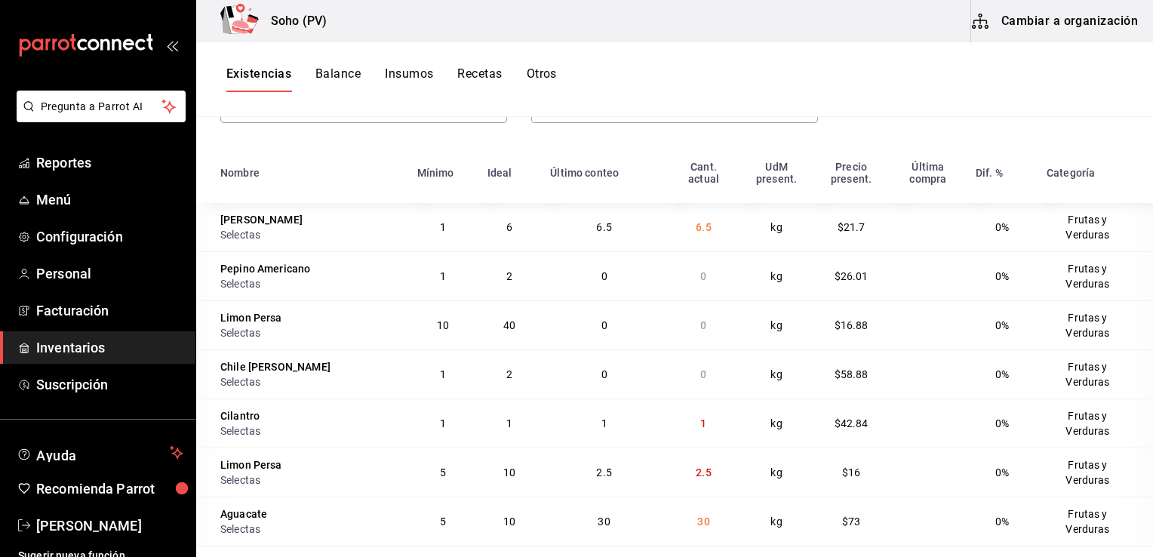
scroll to position [181, 0]
